Goal: Information Seeking & Learning: Compare options

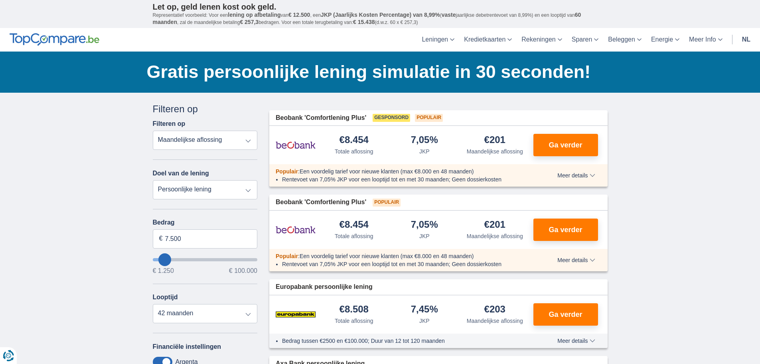
click at [247, 190] on select "Persoonlijke lening Auto Moto / fiets Mobilhome / caravan Renovatie Energie Sch…" at bounding box center [205, 189] width 105 height 19
select select "vehicleLoan"
click at [153, 180] on select "Persoonlijke lening Auto Moto / fiets Mobilhome / caravan Renovatie Energie Sch…" at bounding box center [205, 189] width 105 height 19
select select "3-4"
type input "15.000"
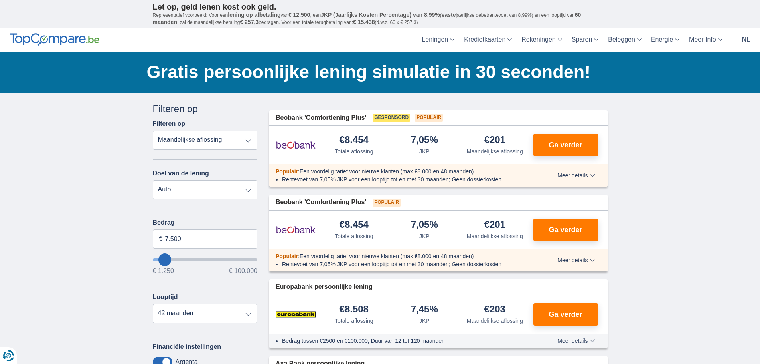
type input "15250"
select select "60"
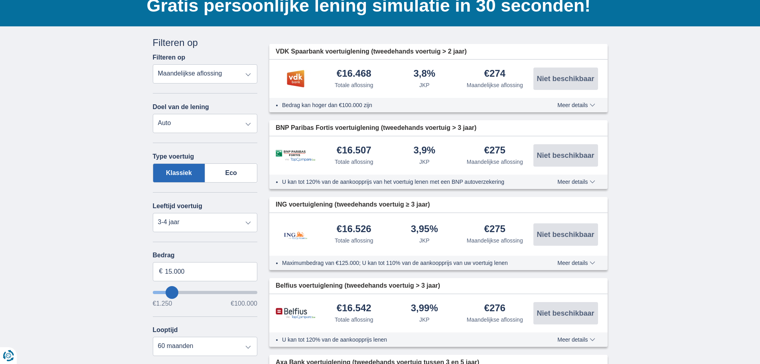
scroll to position [80, 0]
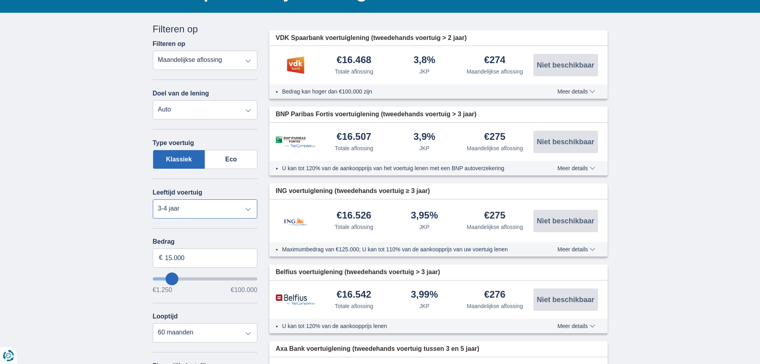
click at [249, 209] on select "Nieuw 0-1 jaar 1-2 jaar 2-3 jaar 3-4 jaar 4-5 jaar 5+ jaar" at bounding box center [205, 208] width 105 height 19
select select "2-3"
click at [153, 199] on select "Nieuw 0-1 jaar 1-2 jaar 2-3 jaar 3-4 jaar 4-5 jaar 5+ jaar" at bounding box center [205, 208] width 105 height 19
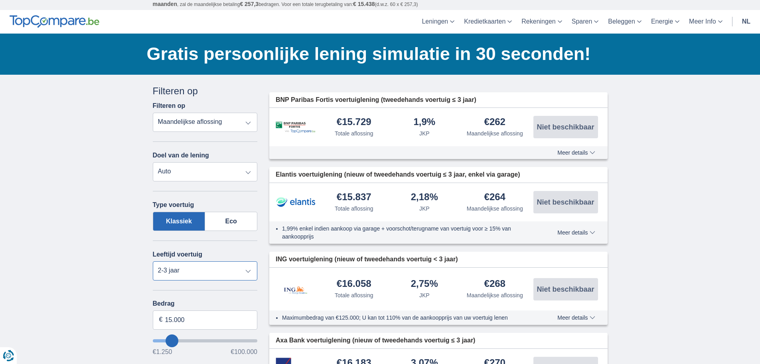
scroll to position [0, 0]
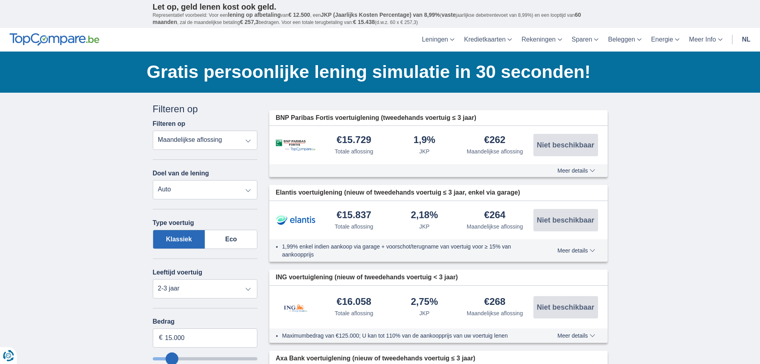
click at [248, 139] on select "Totale aflossing JKP Maandelijkse aflossing" at bounding box center [205, 139] width 105 height 19
click at [591, 169] on span "Meer details" at bounding box center [576, 171] width 38 height 6
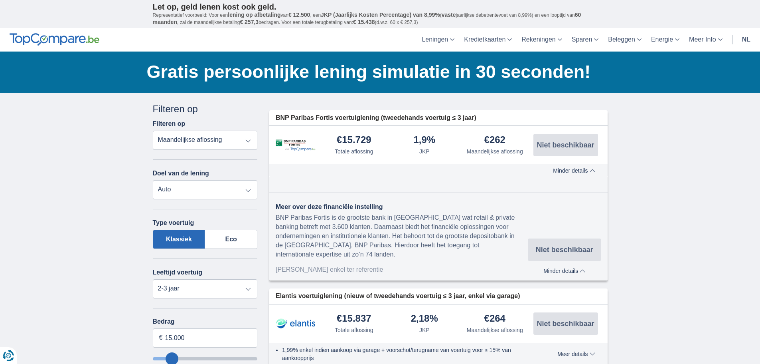
click at [250, 142] on select "Totale aflossing JKP Maandelijkse aflossing" at bounding box center [205, 139] width 105 height 19
click at [247, 189] on select "Persoonlijke lening Auto Moto / fiets Mobilhome / caravan Renovatie Energie Sch…" at bounding box center [205, 189] width 105 height 19
click at [246, 141] on select "Totale aflossing JKP Maandelijkse aflossing" at bounding box center [205, 139] width 105 height 19
select select "trp+"
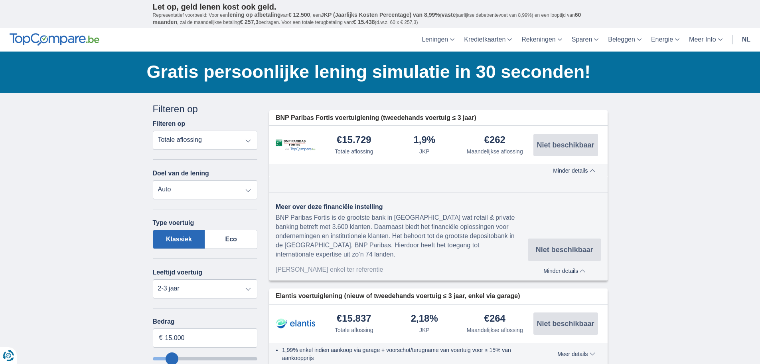
click at [153, 130] on select "Totale aflossing JKP Maandelijkse aflossing" at bounding box center [205, 139] width 105 height 19
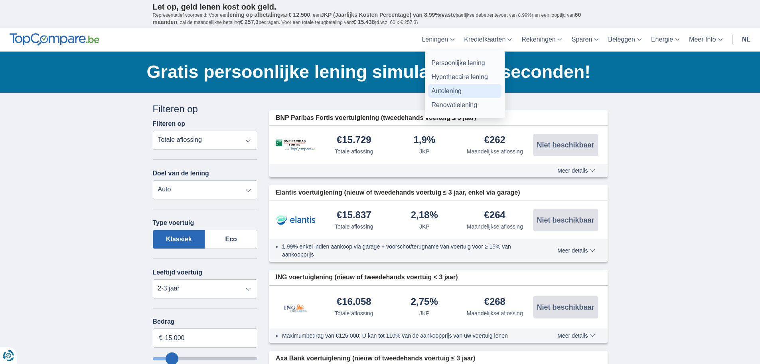
click at [443, 91] on link "Autolening" at bounding box center [464, 91] width 73 height 14
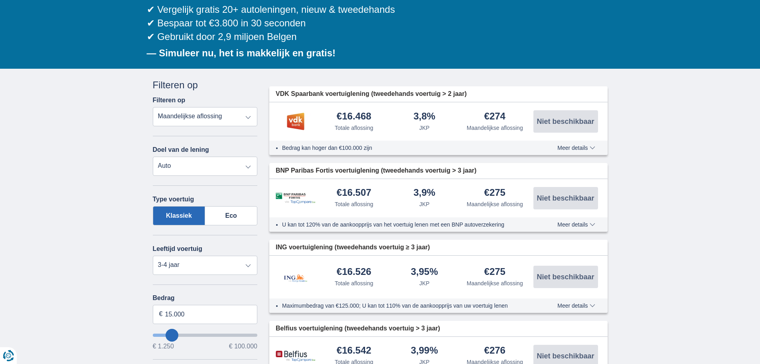
scroll to position [120, 0]
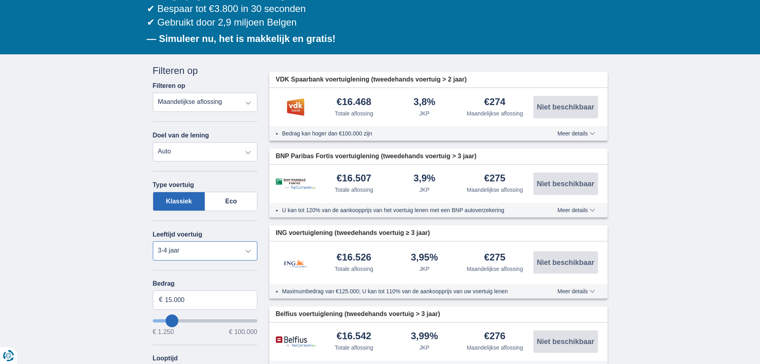
click at [247, 251] on select "Nieuw 0-1 jaar 1-2 jaar 2-3 jaar 3-4 jaar 4-5 jaar 5+ jaar" at bounding box center [205, 250] width 105 height 19
select select "1-2"
click at [153, 241] on select "Nieuw 0-1 jaar 1-2 jaar 2-3 jaar 3-4 jaar 4-5 jaar 5+ jaar" at bounding box center [205, 250] width 105 height 19
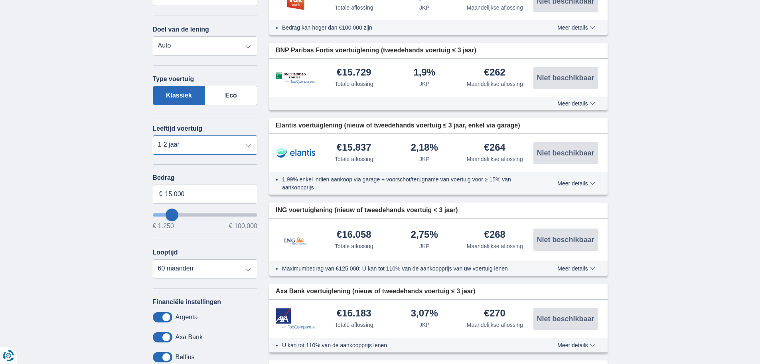
scroll to position [239, 0]
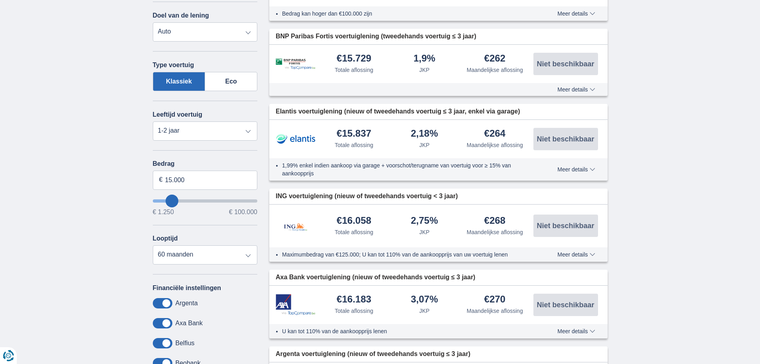
type input "18.250"
type input "18250"
select select "84"
type input "19.250"
type input "19250"
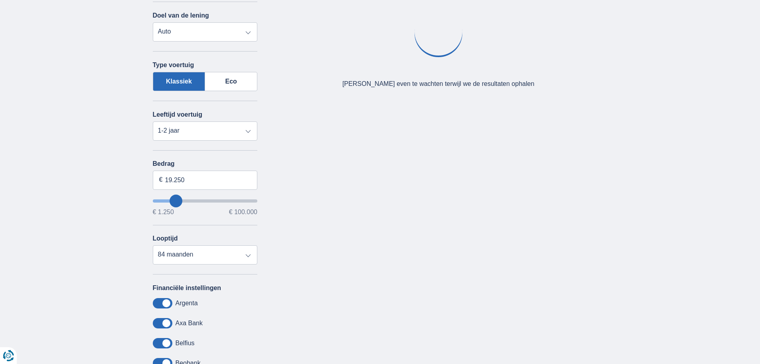
type input "18.250"
type input "18250"
type input "17.250"
type input "17250"
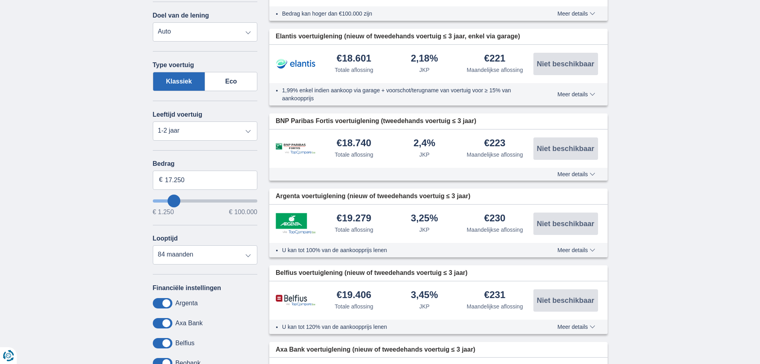
type input "13.250"
type input "13250"
select select "60"
type input "12.250"
type input "11250"
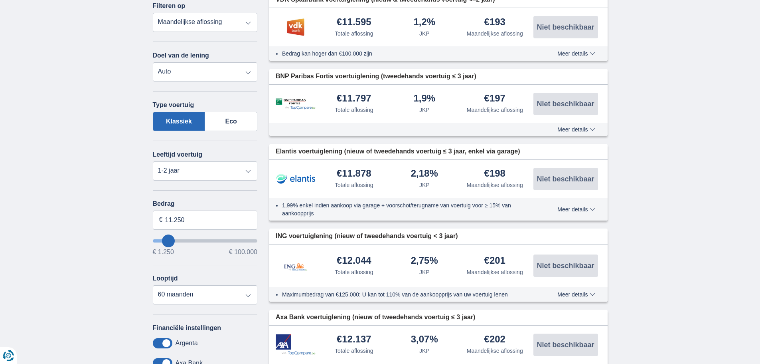
scroll to position [160, 0]
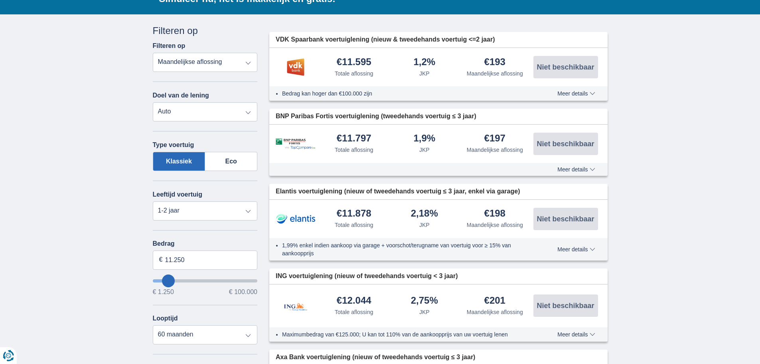
type input "12.250"
type input "13250"
type input "13.250"
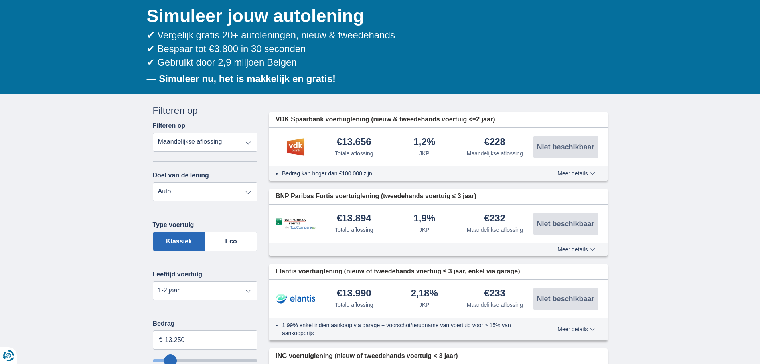
scroll to position [120, 0]
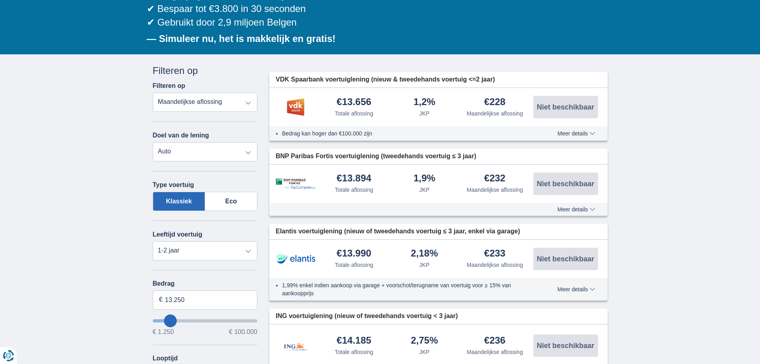
click at [573, 134] on span "Meer details" at bounding box center [576, 133] width 38 height 6
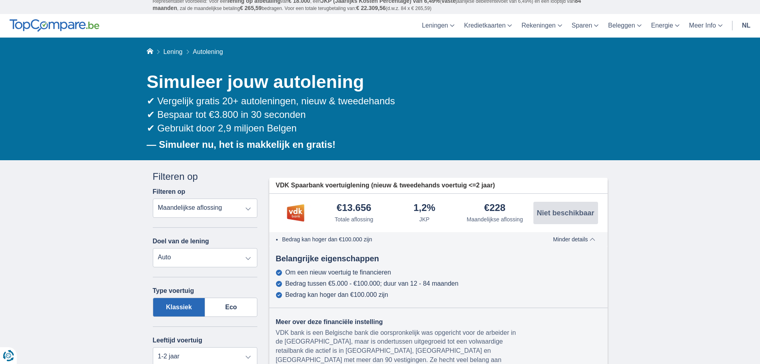
scroll to position [0, 0]
